Goal: Information Seeking & Learning: Learn about a topic

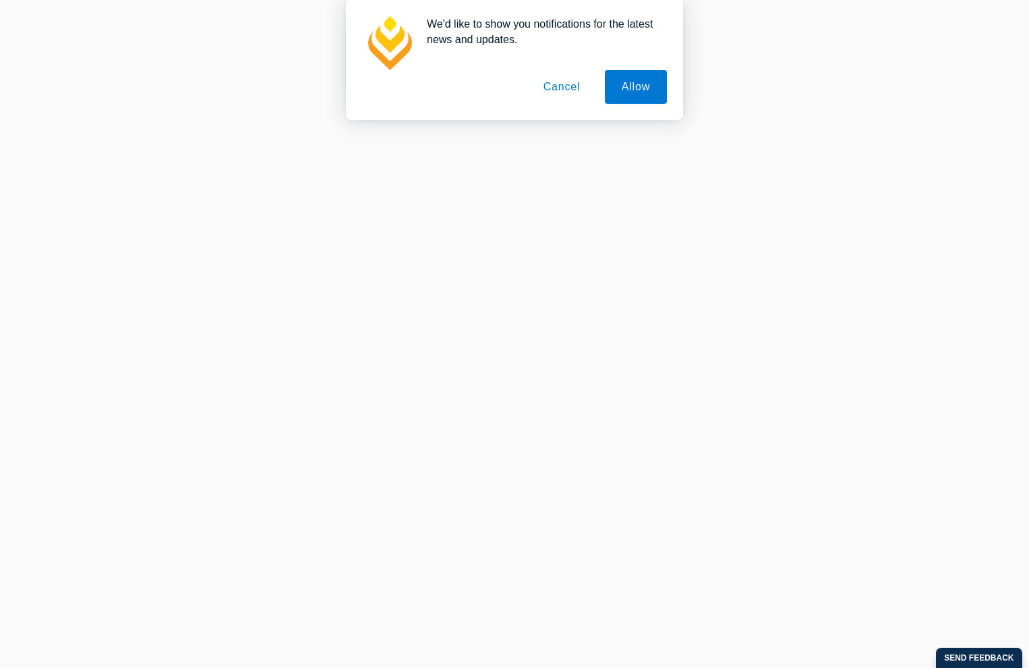
click at [558, 90] on button "Cancel" at bounding box center [561, 87] width 71 height 34
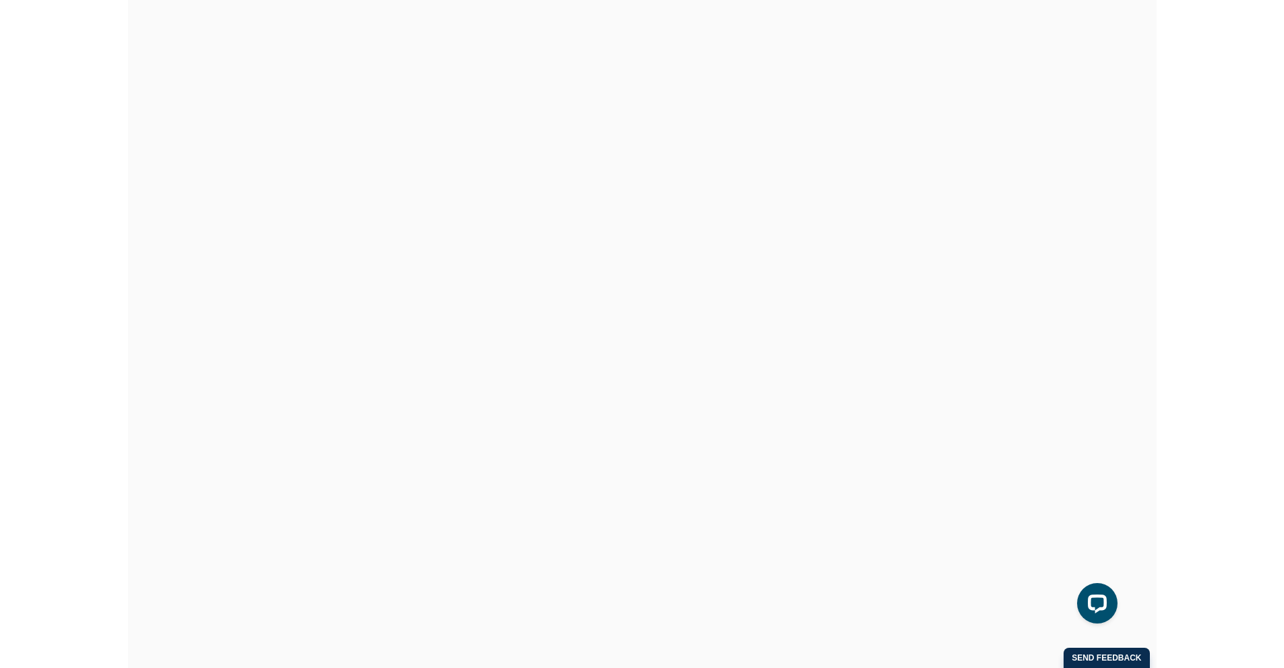
scroll to position [142, 0]
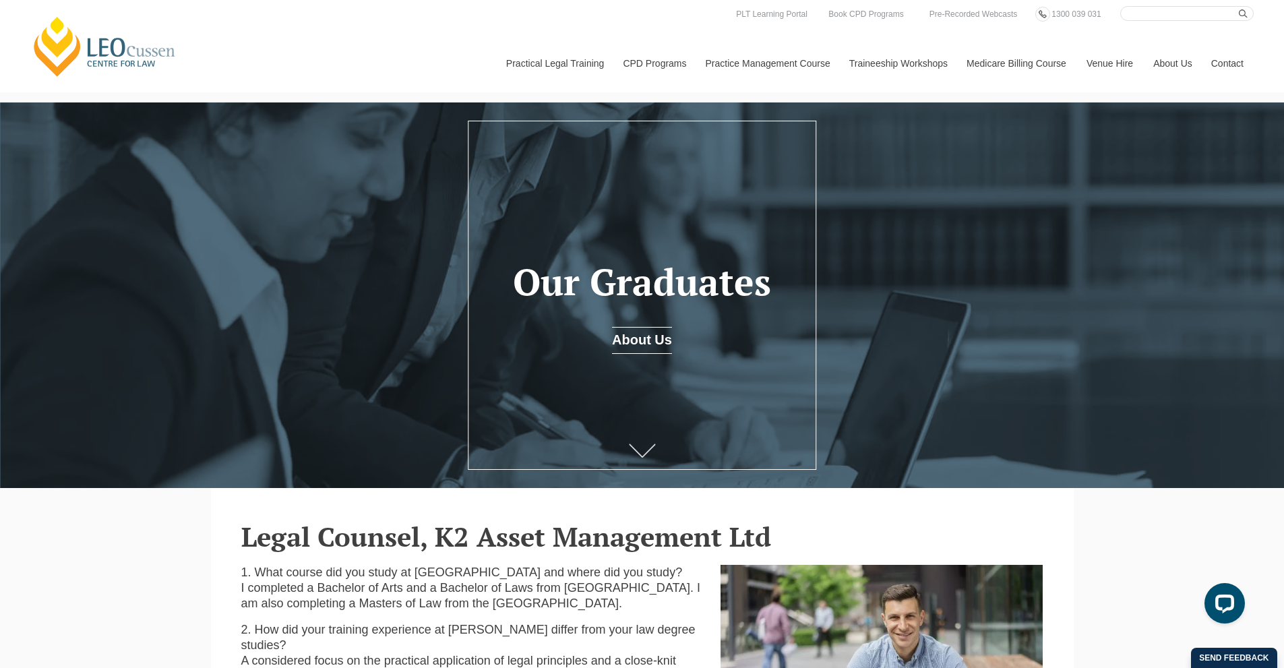
click at [641, 453] on icon at bounding box center [642, 450] width 27 height 13
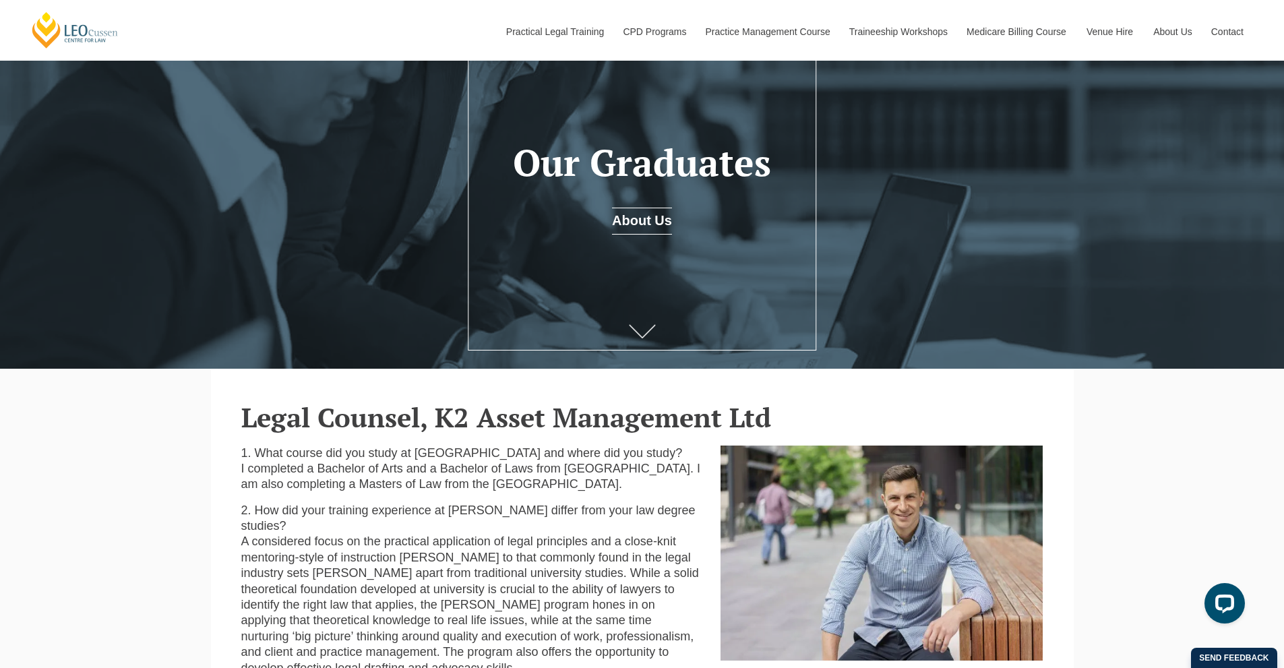
scroll to position [124, 0]
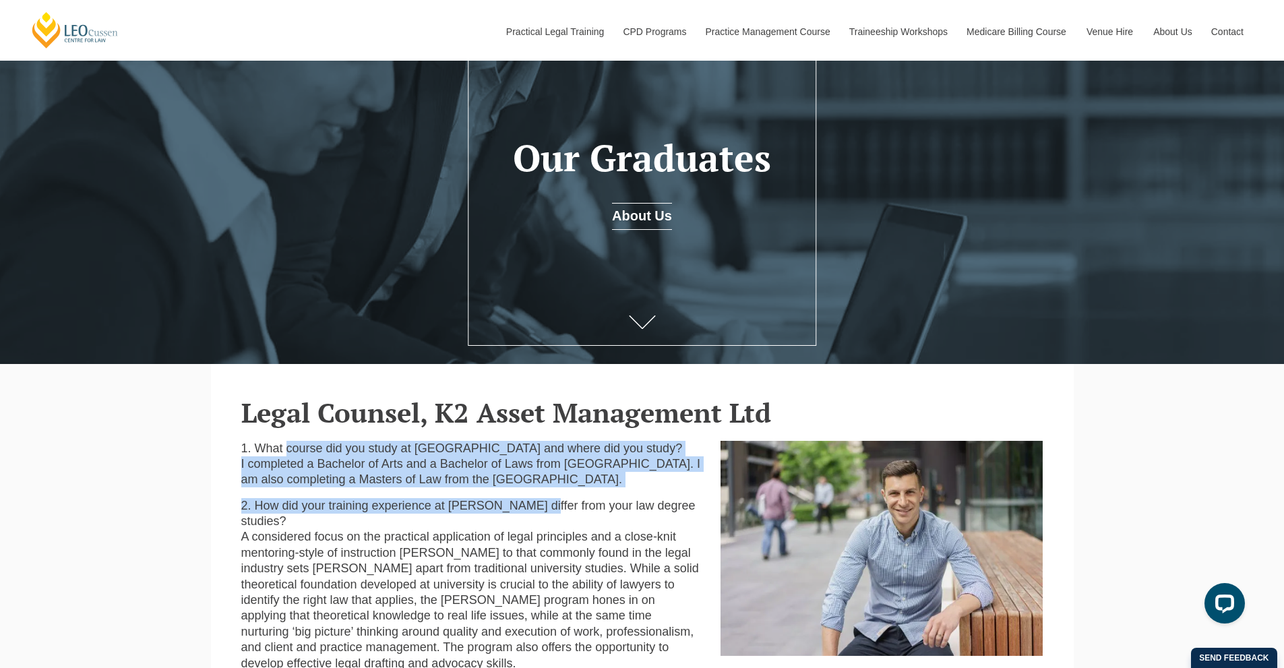
drag, startPoint x: 288, startPoint y: 442, endPoint x: 537, endPoint y: 494, distance: 254.1
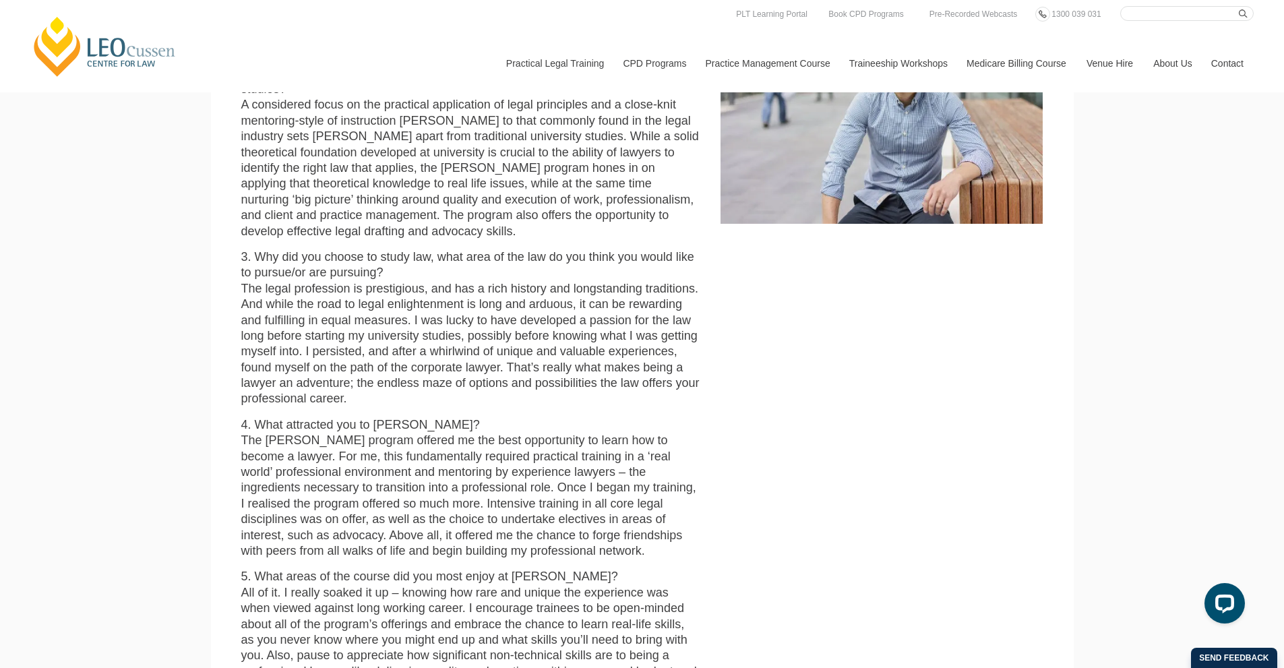
scroll to position [394, 0]
